Goal: Navigation & Orientation: Find specific page/section

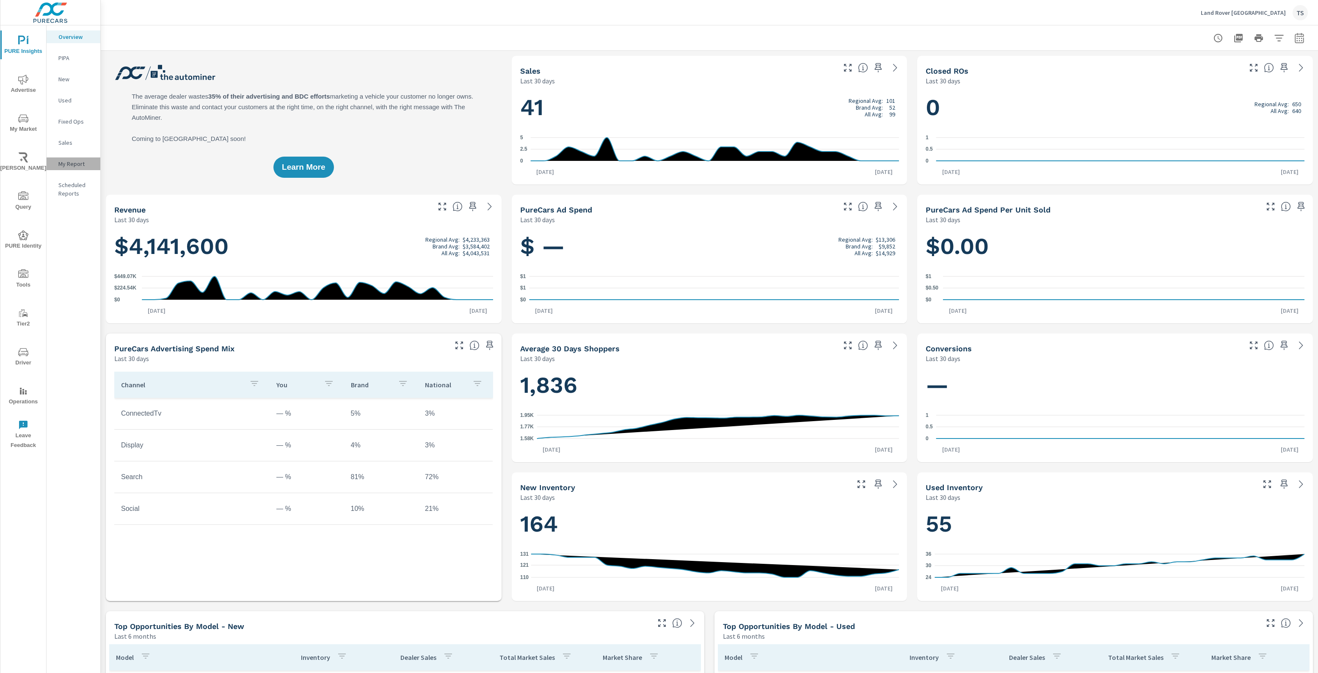
click at [66, 160] on p "My Report" at bounding box center [75, 164] width 35 height 8
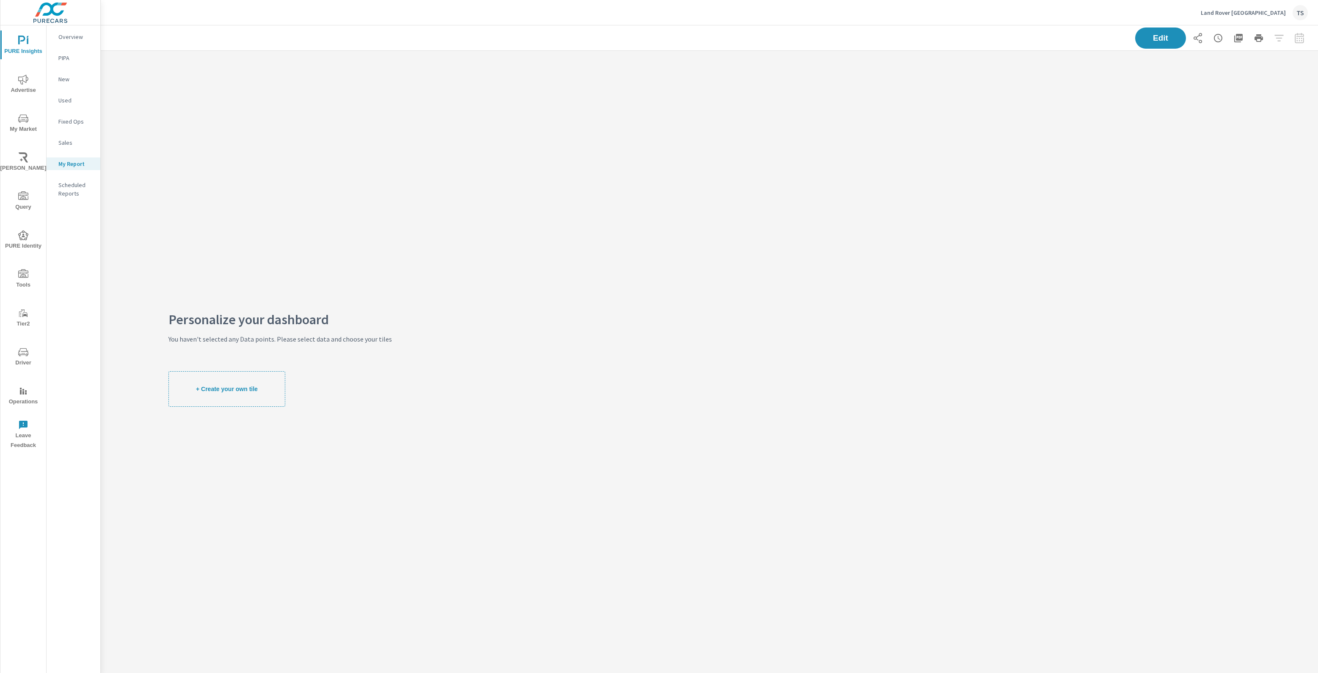
click at [201, 384] on button "+ Create your own tile" at bounding box center [226, 389] width 117 height 36
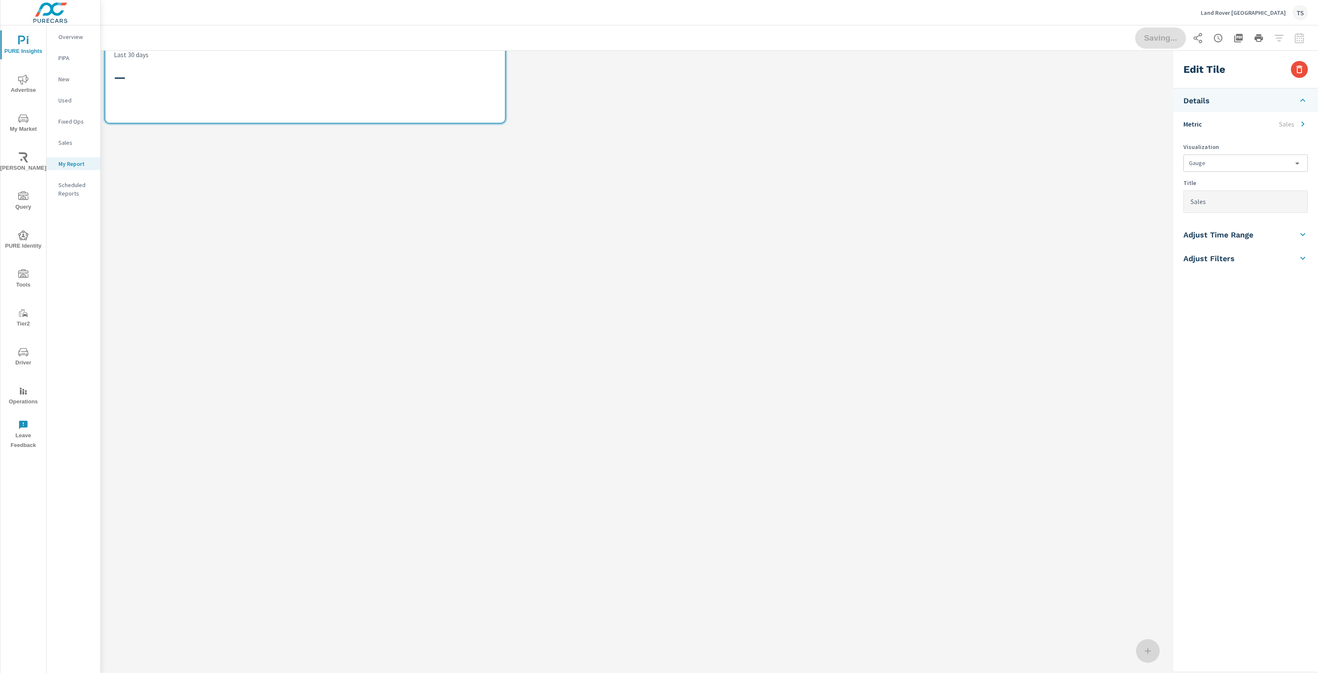
scroll to position [102, 1069]
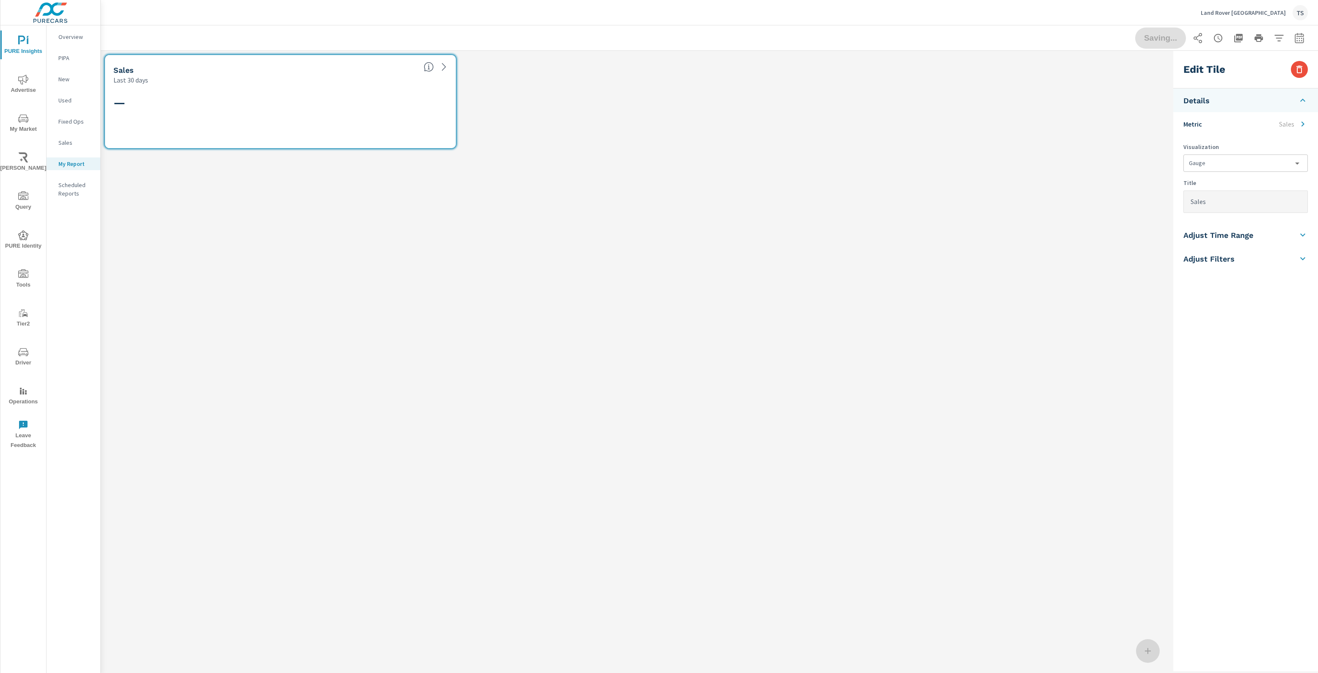
click at [1052, 162] on div "Sales Last 30 days —" at bounding box center [635, 361] width 1069 height 620
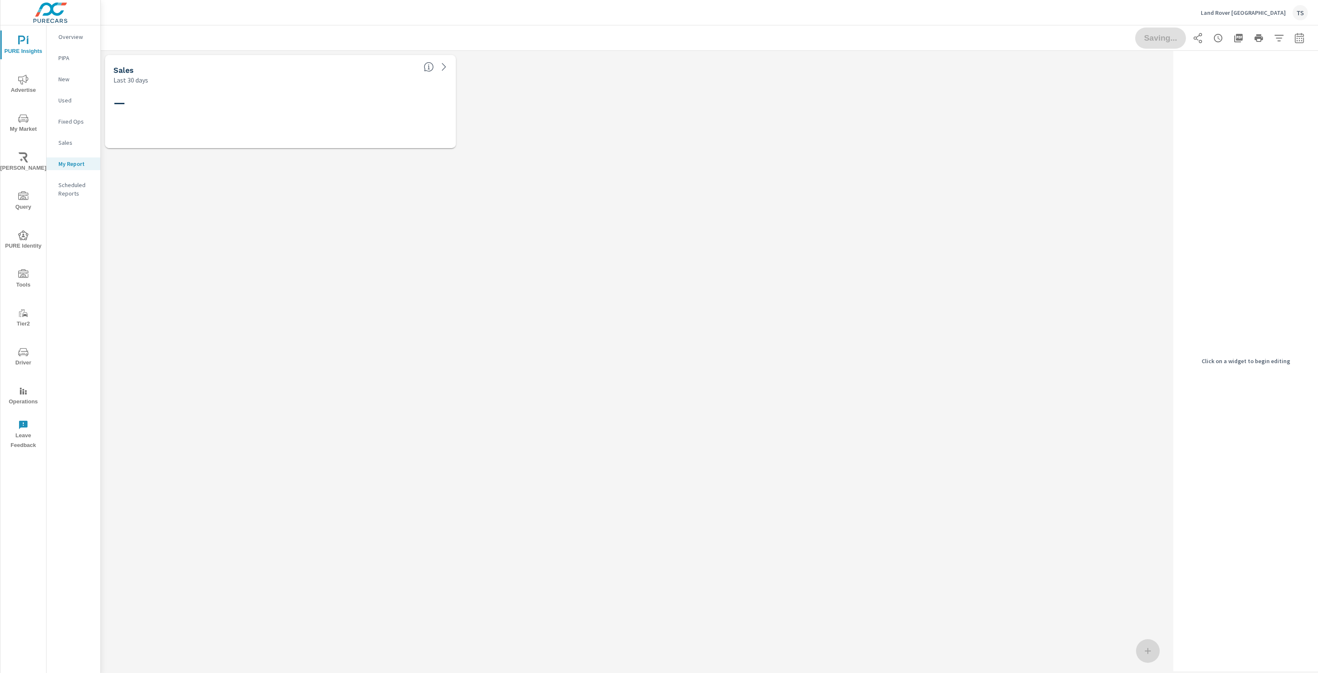
click at [422, 179] on div "Sales Last 30 days —" at bounding box center [635, 361] width 1069 height 620
click at [1167, 36] on div "Saving..." at bounding box center [1221, 38] width 173 height 21
click at [1149, 661] on div "Sales Last 30 days — Click on a widget to begin editing" at bounding box center [709, 361] width 1217 height 620
click at [1149, 654] on div at bounding box center [1148, 651] width 24 height 24
drag, startPoint x: 1150, startPoint y: 644, endPoint x: 1136, endPoint y: 650, distance: 15.5
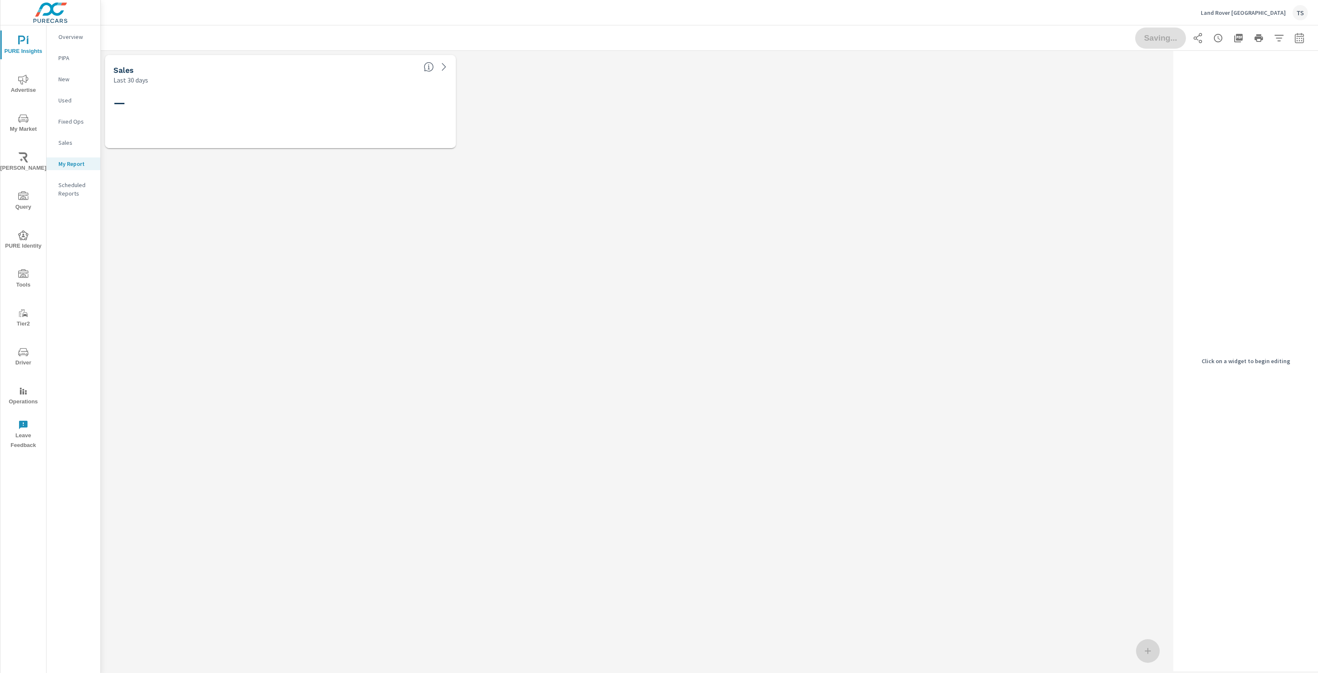
click at [1145, 647] on div at bounding box center [1148, 651] width 24 height 24
drag, startPoint x: 221, startPoint y: 105, endPoint x: 216, endPoint y: 114, distance: 10.2
click at [220, 107] on h2 "—" at bounding box center [280, 102] width 334 height 15
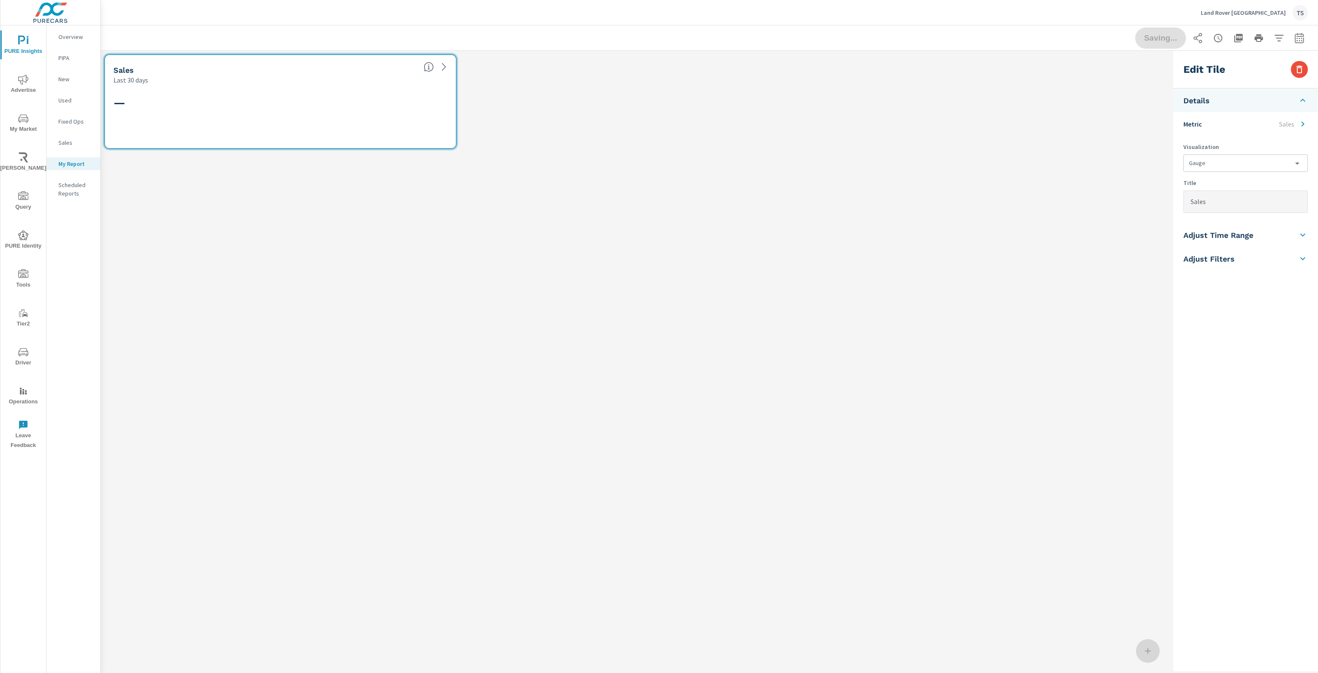
click at [247, 114] on div "—" at bounding box center [280, 116] width 334 height 47
drag, startPoint x: 1066, startPoint y: 192, endPoint x: 909, endPoint y: 217, distance: 159.9
click at [1061, 194] on div "Sales Last 30 days —" at bounding box center [635, 361] width 1069 height 620
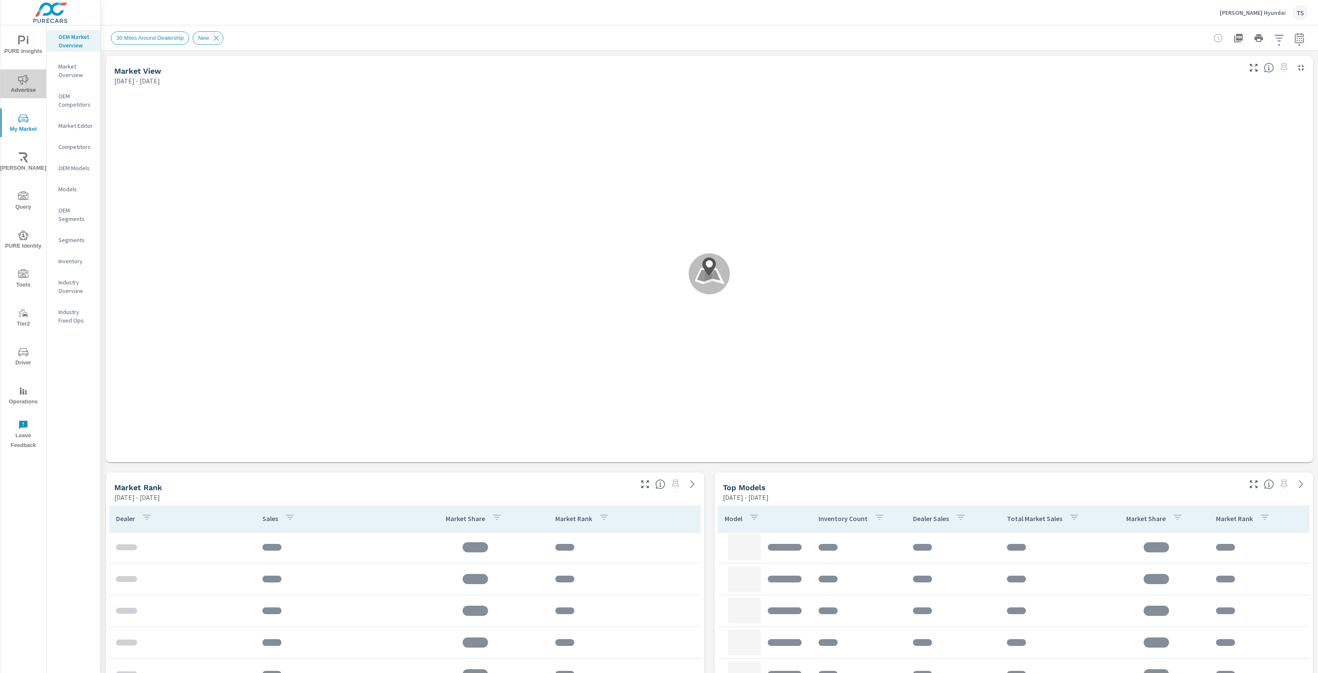
click at [33, 92] on span "Advertise" at bounding box center [23, 84] width 41 height 21
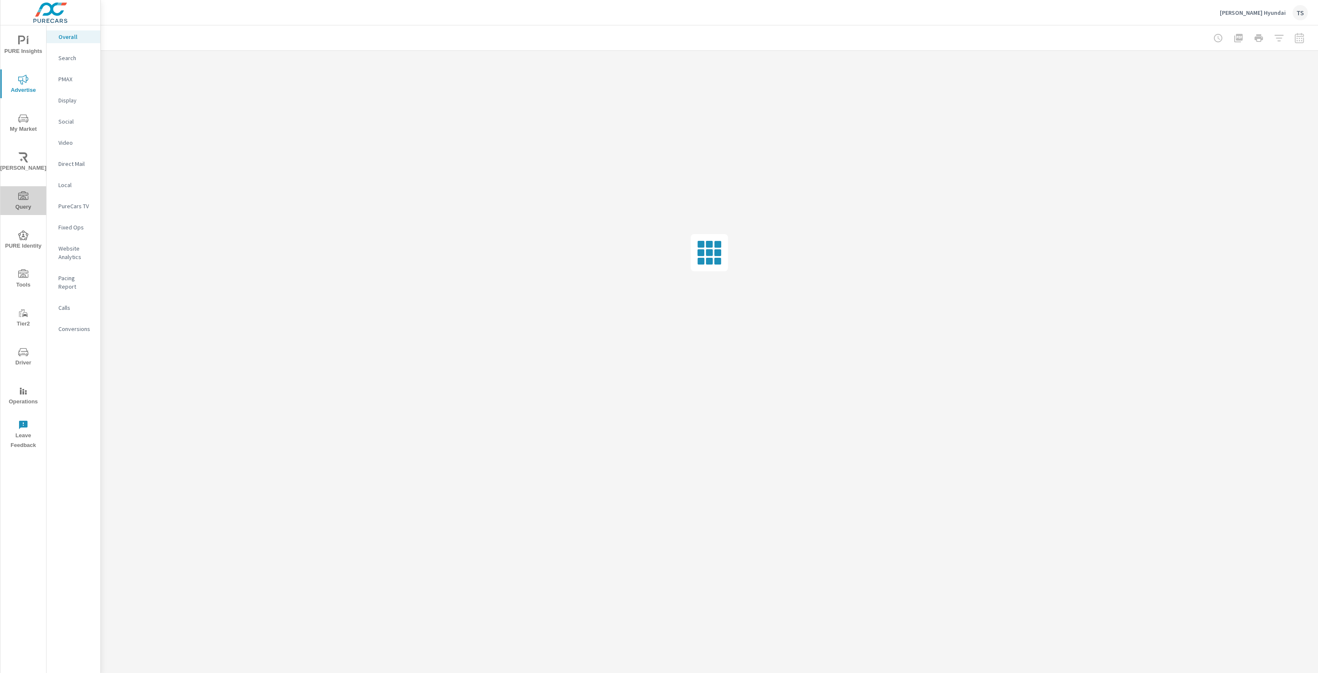
click at [30, 189] on button "Query" at bounding box center [23, 200] width 46 height 29
click at [76, 160] on p "My Report" at bounding box center [75, 164] width 35 height 8
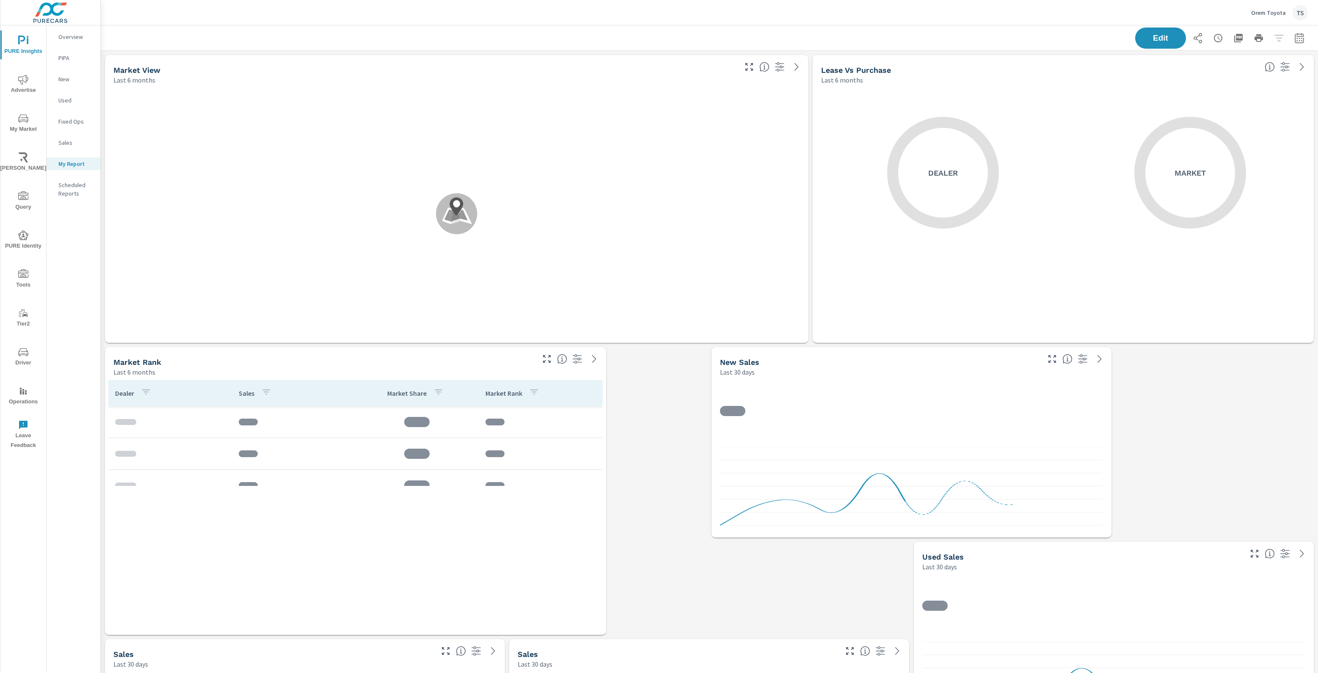
scroll to position [1562, 1217]
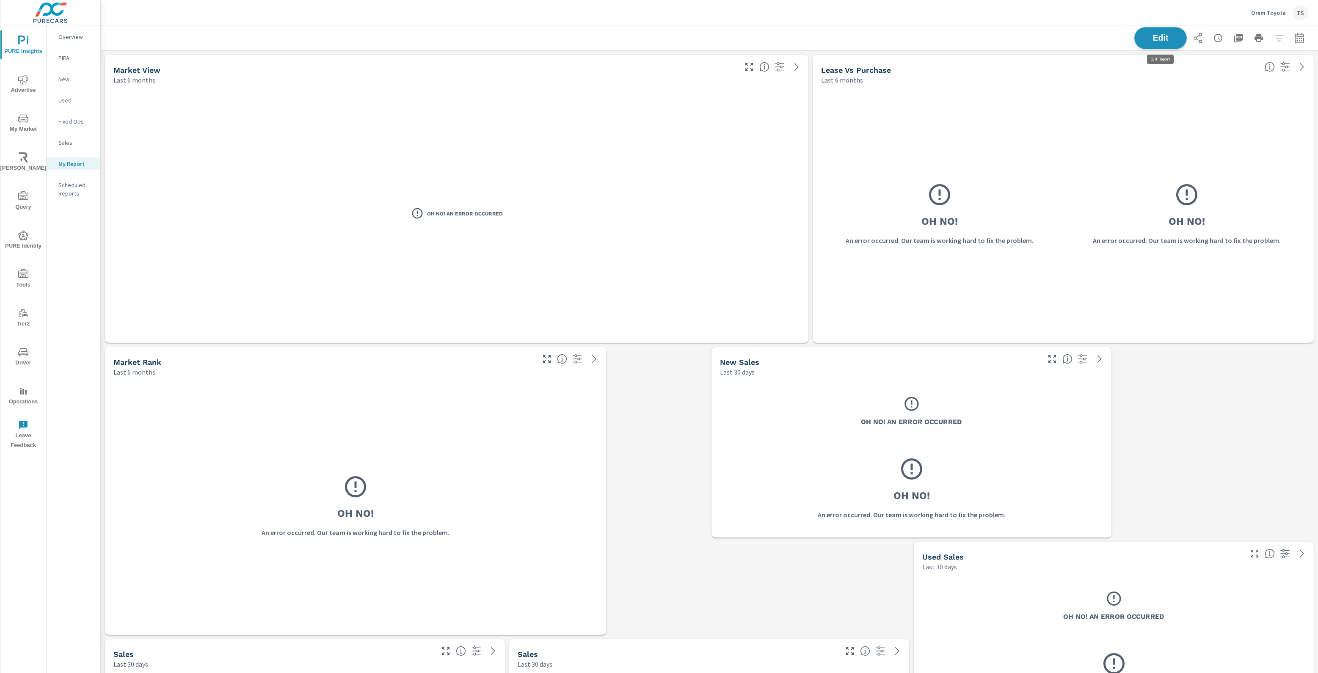
click at [1170, 37] on span "Edit" at bounding box center [1160, 38] width 35 height 8
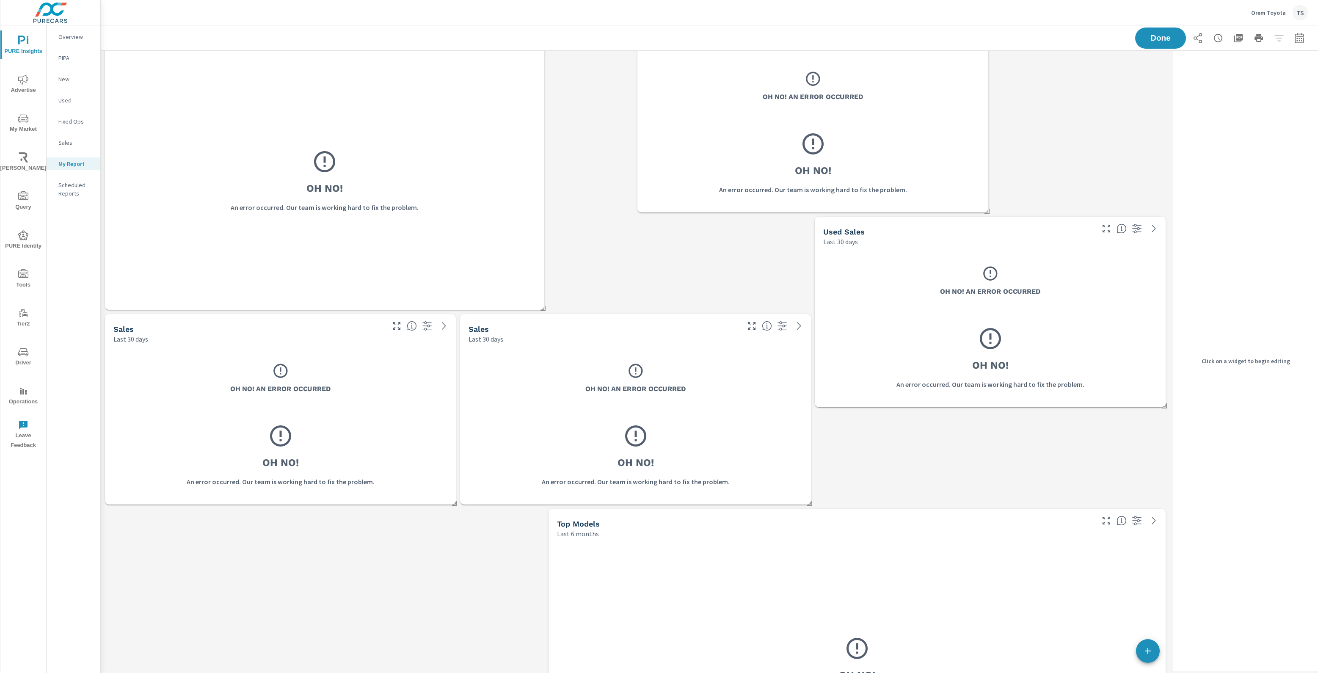
scroll to position [0, 0]
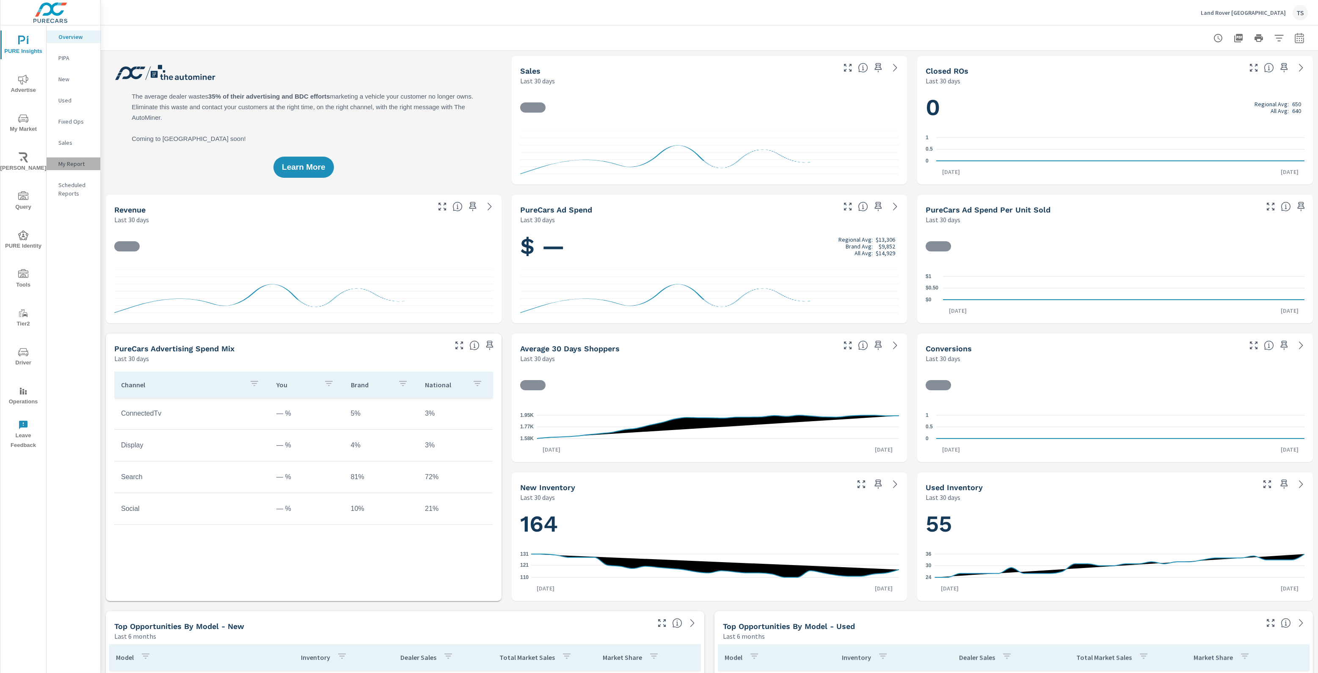
click at [78, 160] on p "My Report" at bounding box center [75, 164] width 35 height 8
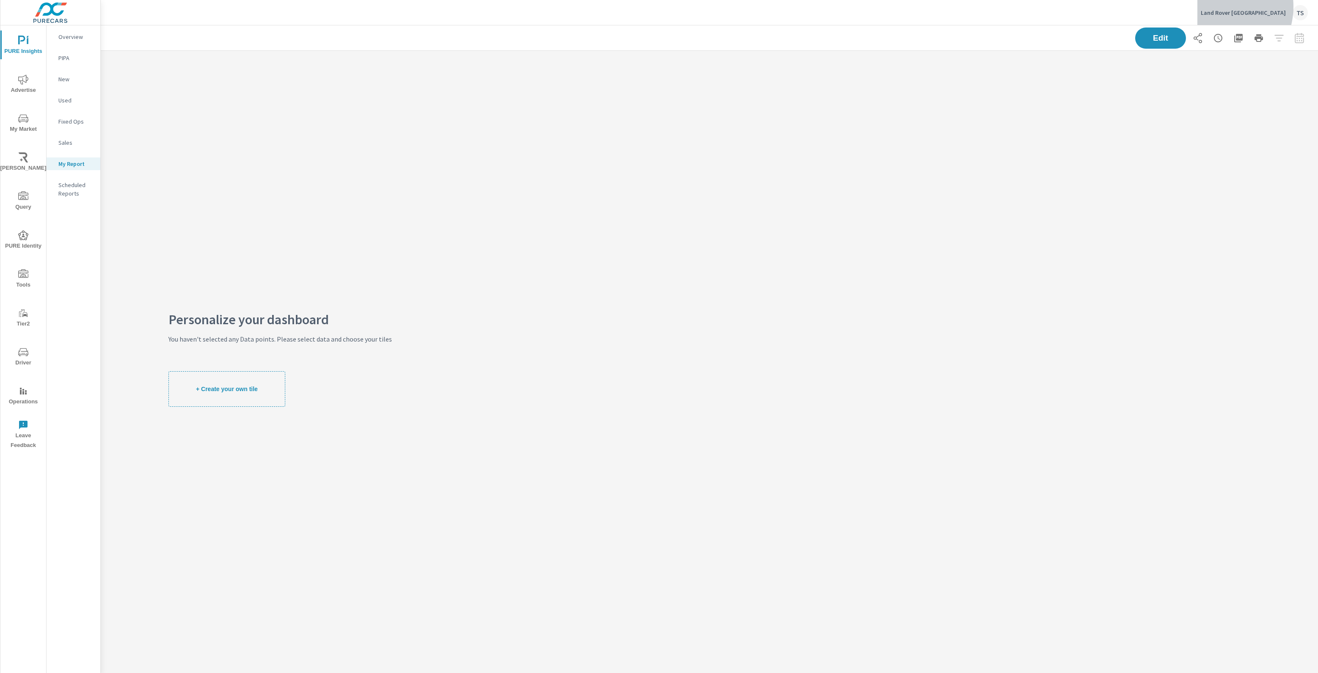
click at [1233, 6] on div "Land Rover Anaheim Hills TS" at bounding box center [1254, 12] width 107 height 15
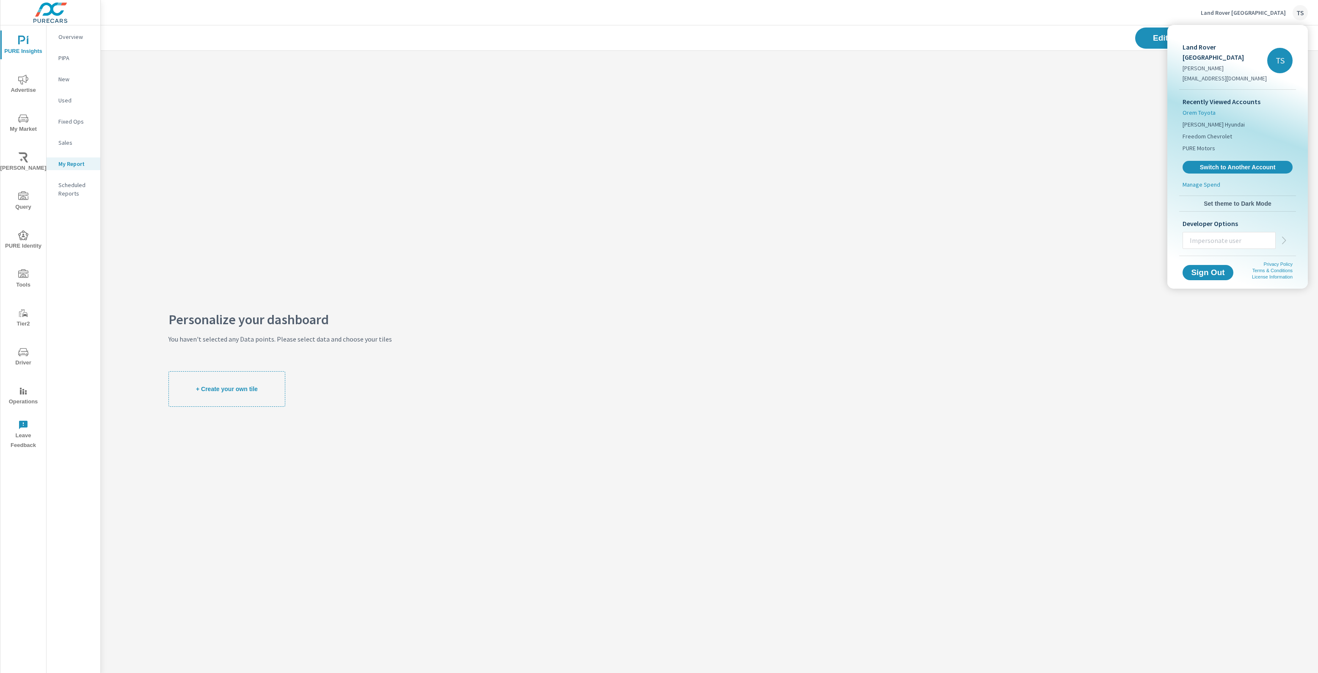
click at [1208, 108] on span "Orem Toyota" at bounding box center [1198, 112] width 33 height 8
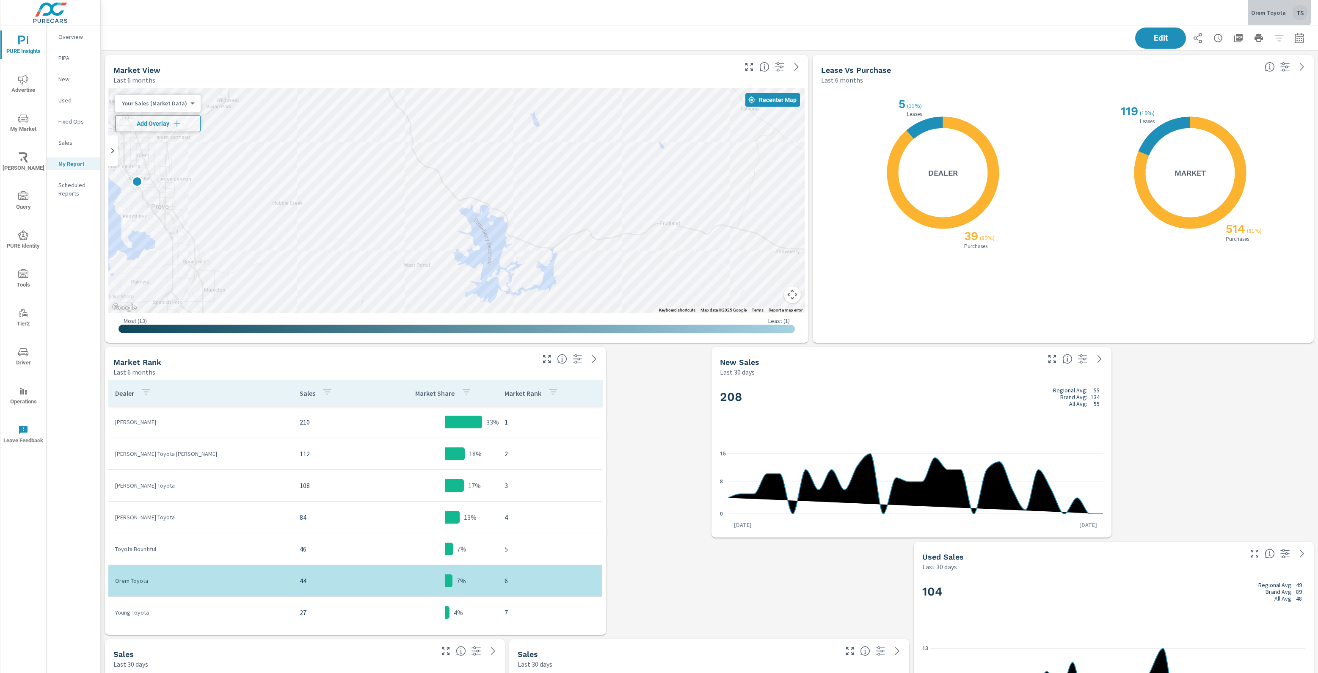
click at [1254, 1] on button "Orem Toyota TS" at bounding box center [1278, 12] width 63 height 25
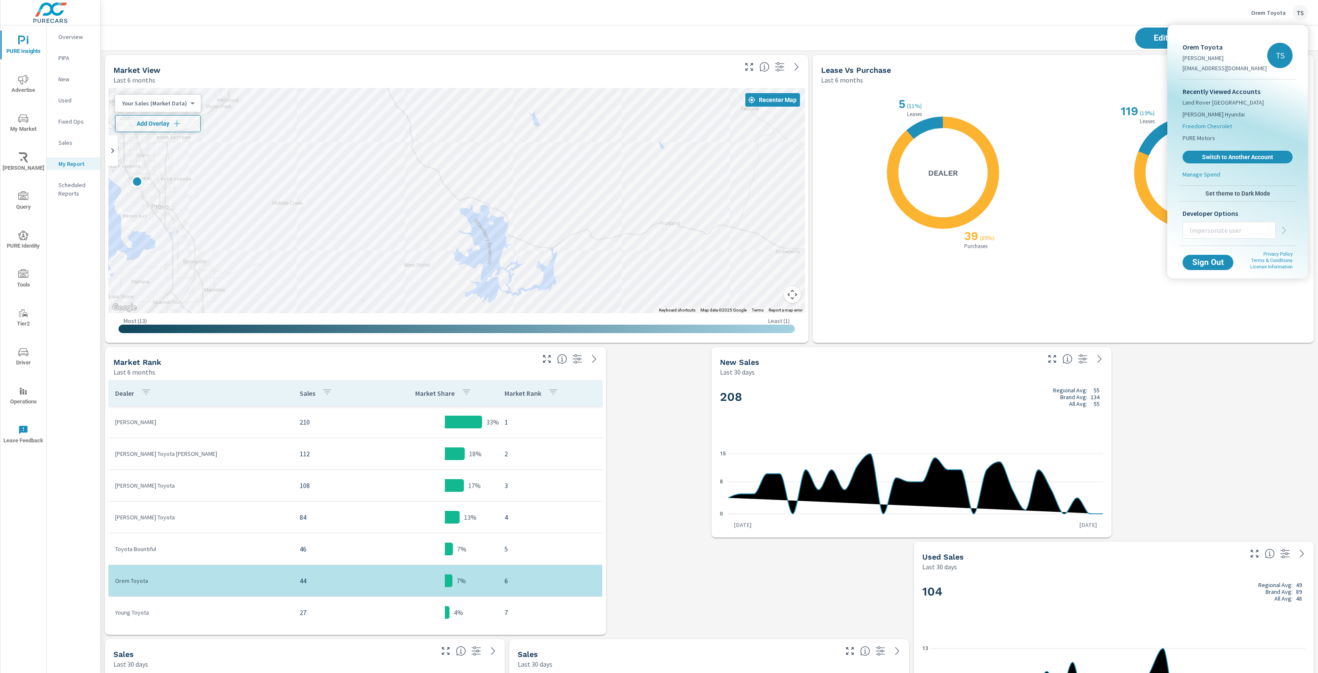
click at [1206, 130] on span "Freedom Chevrolet" at bounding box center [1207, 126] width 50 height 8
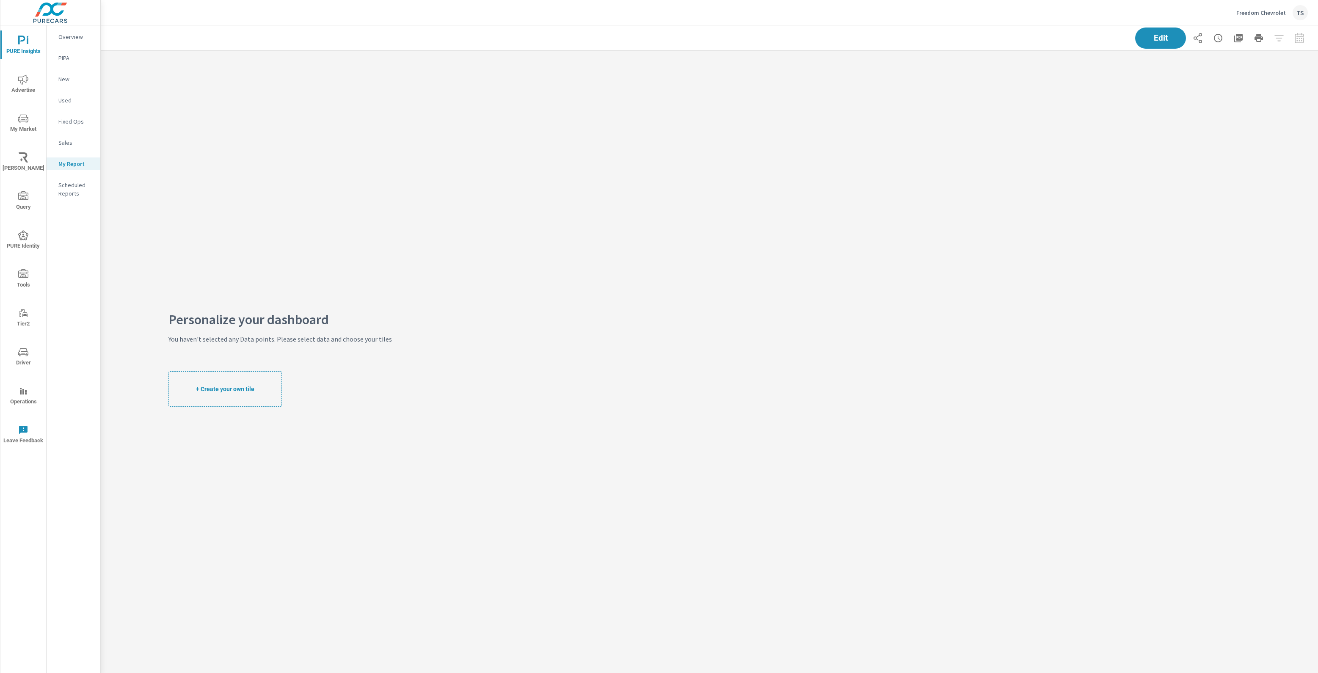
click at [81, 33] on p "Overview" at bounding box center [75, 37] width 35 height 8
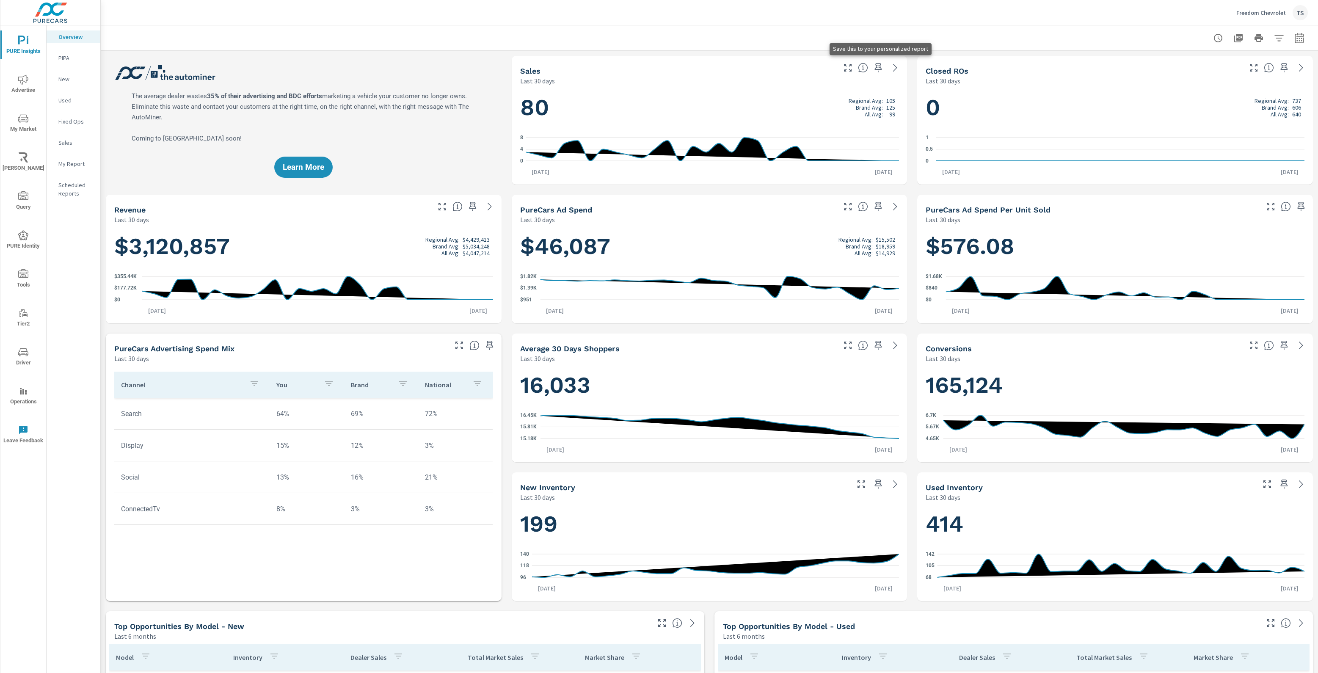
click at [881, 70] on icon "button" at bounding box center [878, 68] width 10 height 10
click at [83, 166] on p "My Report" at bounding box center [75, 164] width 35 height 8
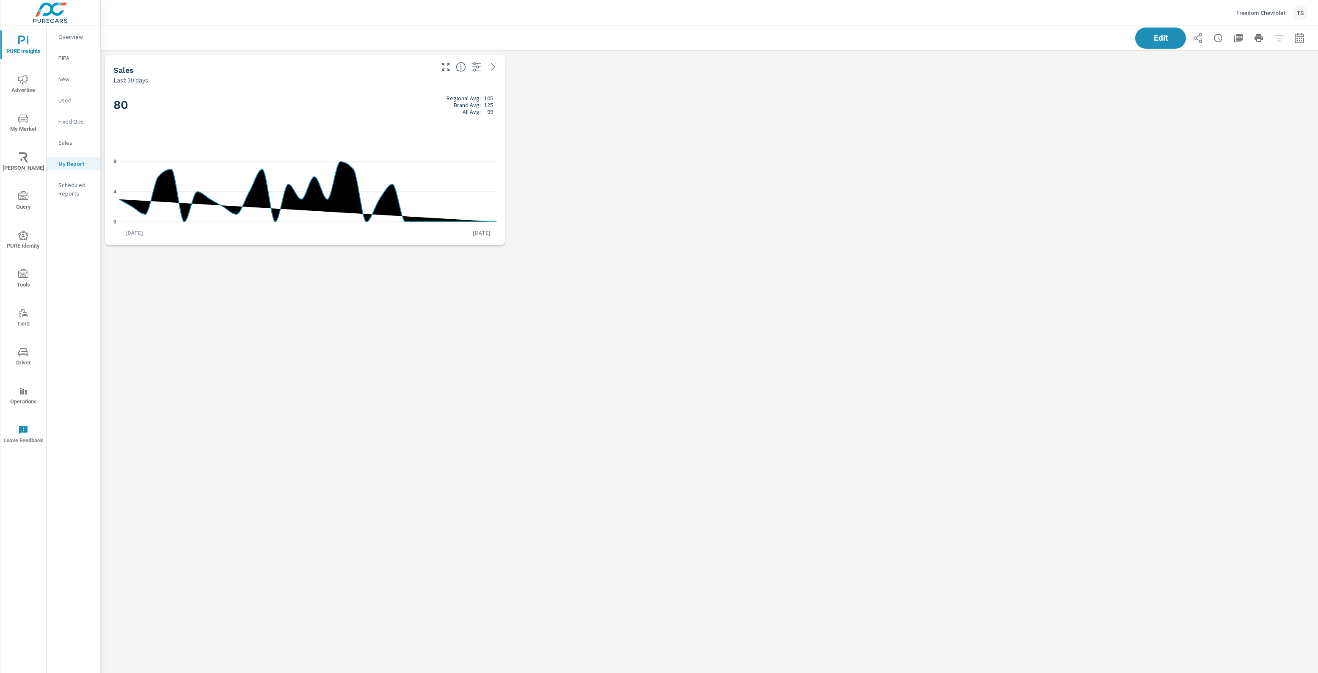
scroll to position [199, 1217]
click at [1250, 19] on div "Freedom Chevrolet TS" at bounding box center [1272, 12] width 72 height 15
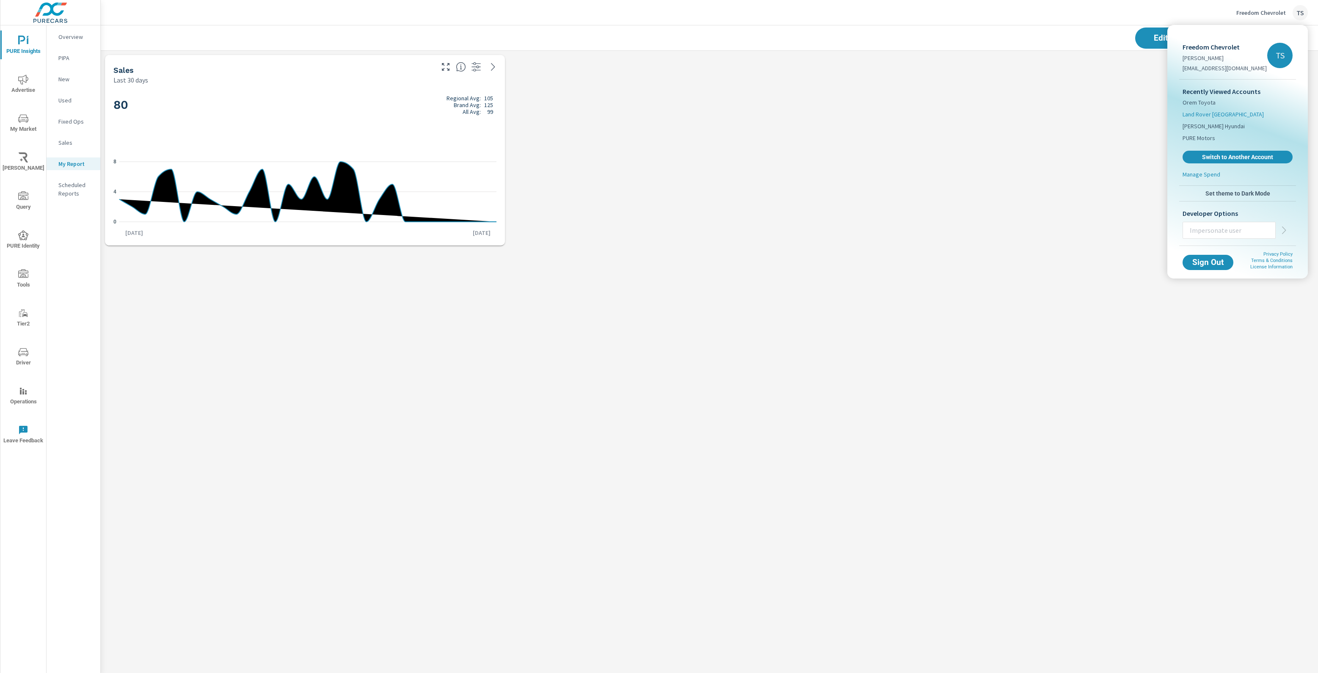
click at [1201, 116] on span "Land Rover [GEOGRAPHIC_DATA]" at bounding box center [1222, 114] width 81 height 8
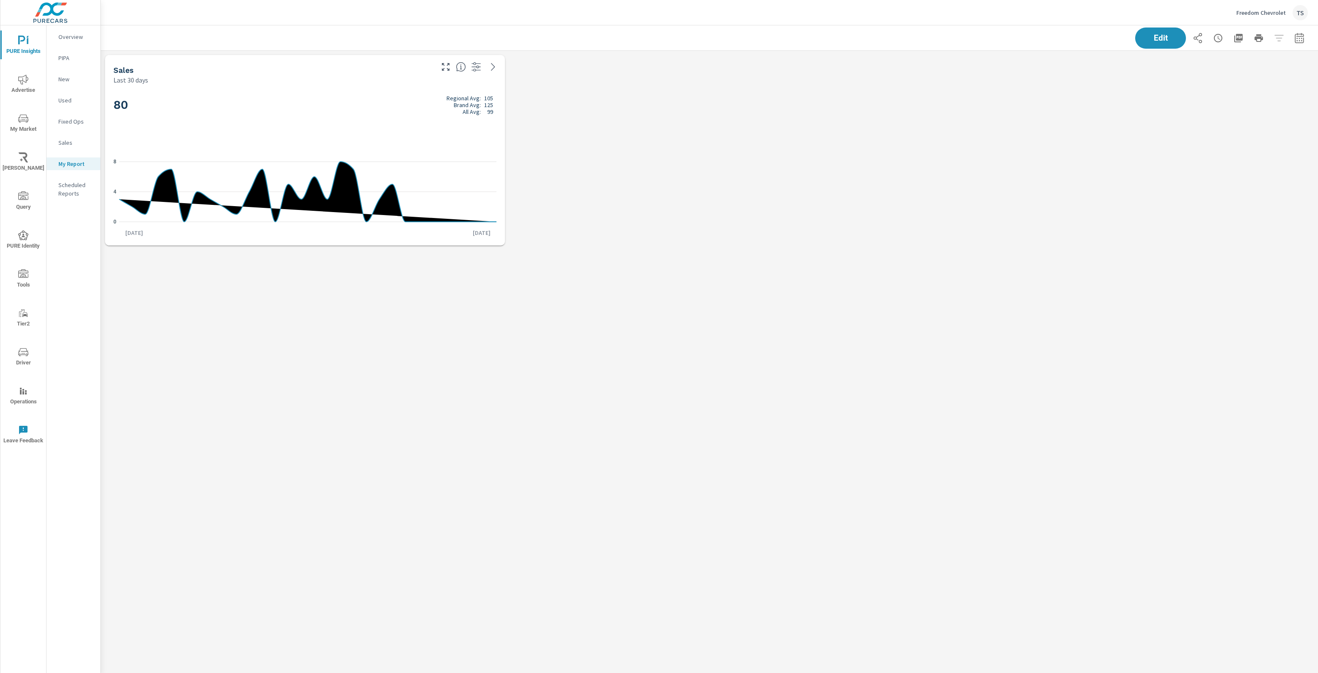
scroll to position [199, 1217]
